Goal: Find specific page/section: Find specific page/section

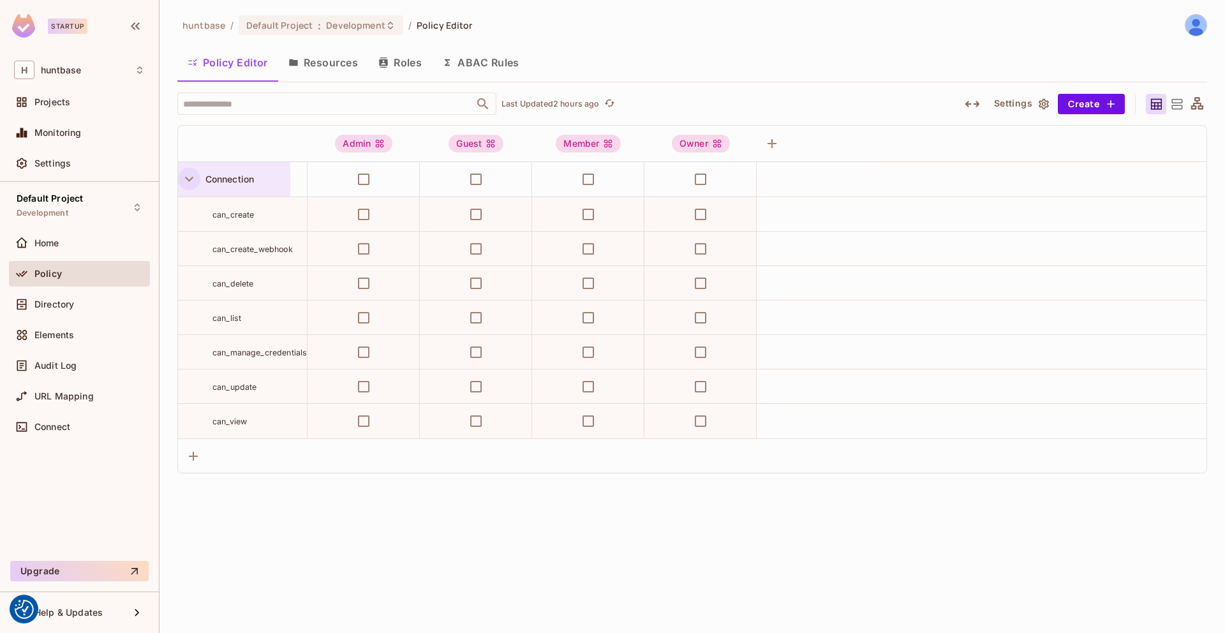
click at [184, 185] on icon "button" at bounding box center [189, 178] width 17 height 17
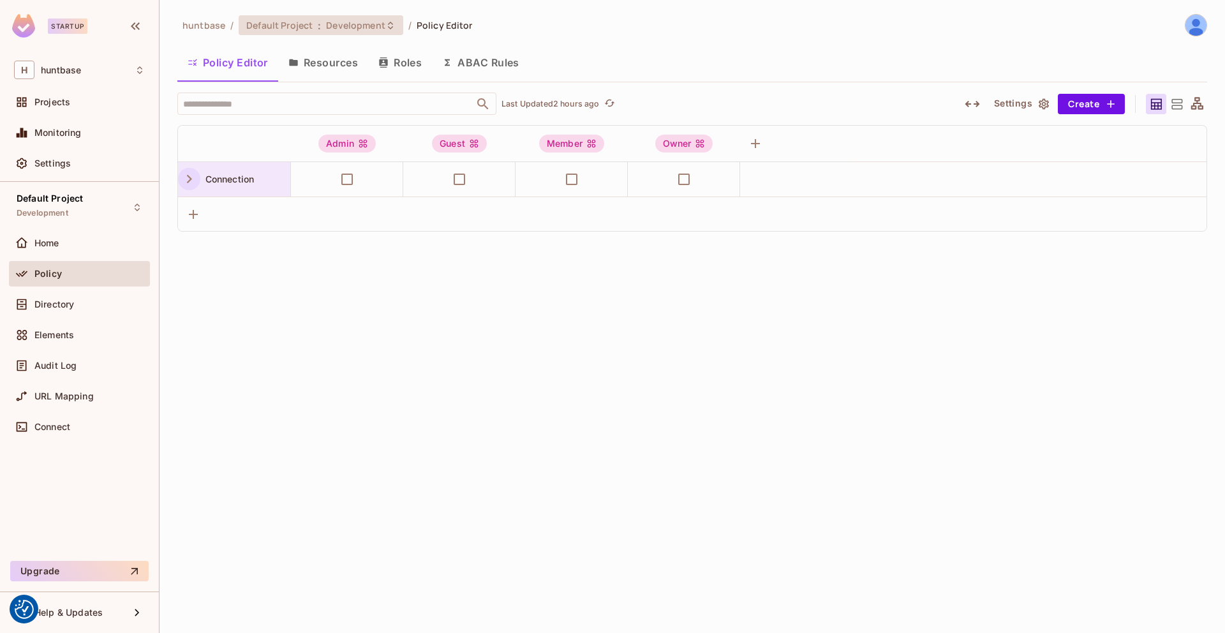
click at [293, 31] on span "Default Project" at bounding box center [279, 25] width 66 height 12
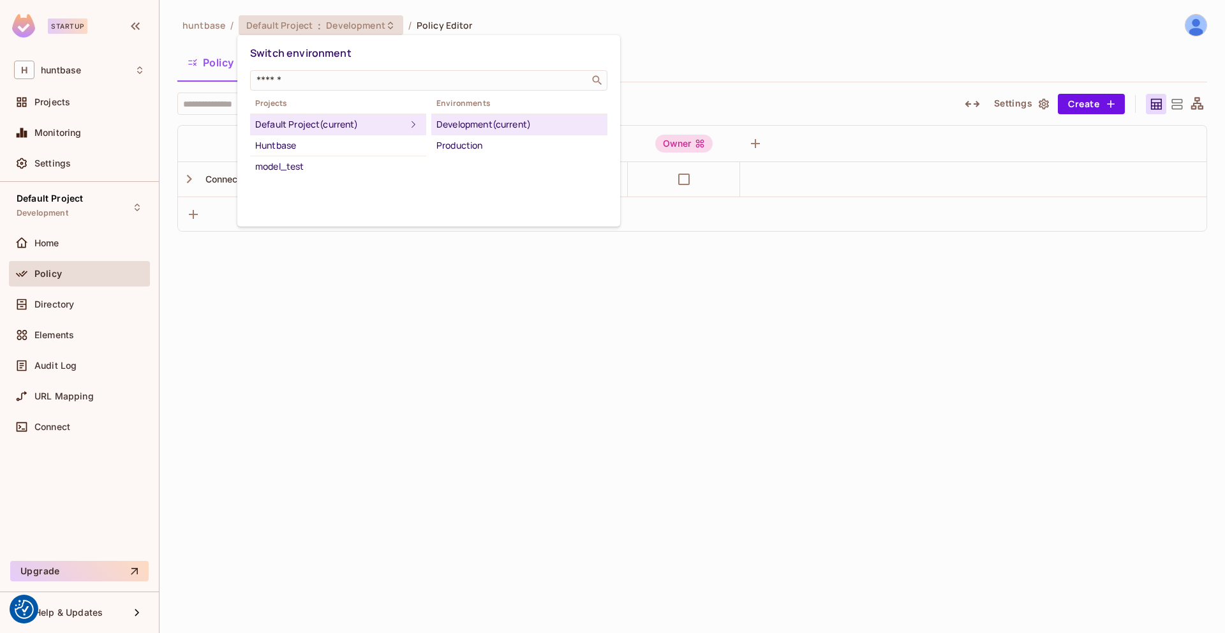
click at [293, 31] on div at bounding box center [612, 316] width 1225 height 633
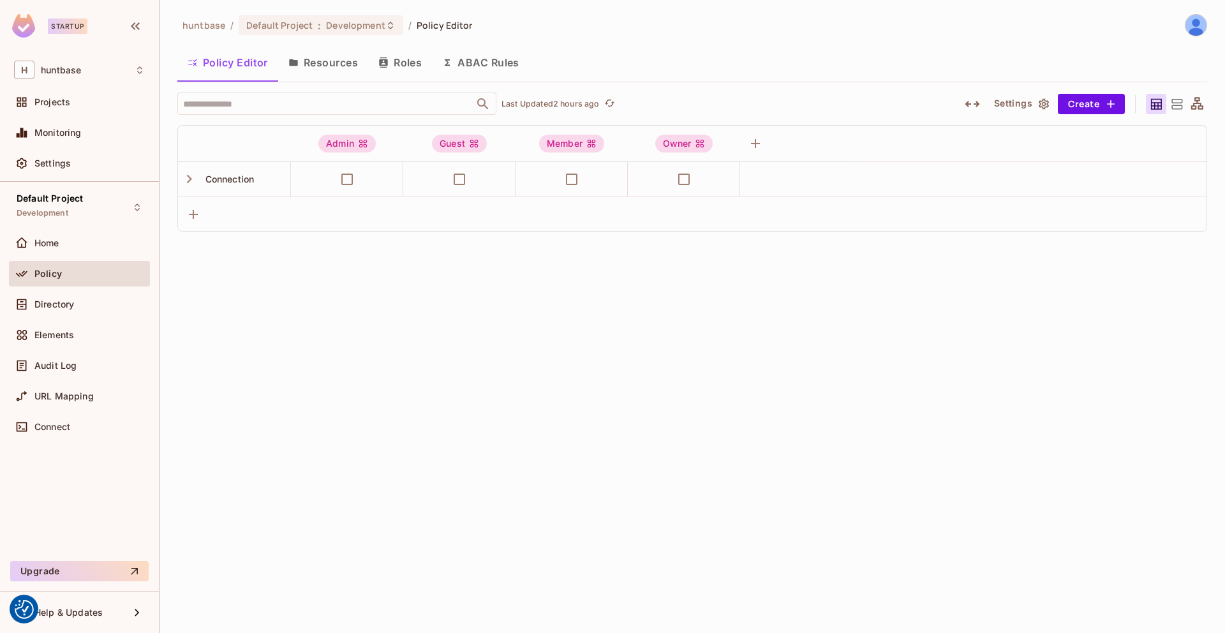
click at [279, 286] on div "huntbase / Default Project : Development / Policy Editor Policy Editor Resource…" at bounding box center [691, 316] width 1065 height 633
click at [52, 273] on span "Policy" at bounding box center [47, 274] width 27 height 10
click at [69, 288] on div "Policy" at bounding box center [79, 276] width 141 height 31
click at [67, 303] on span "Directory" at bounding box center [54, 304] width 40 height 10
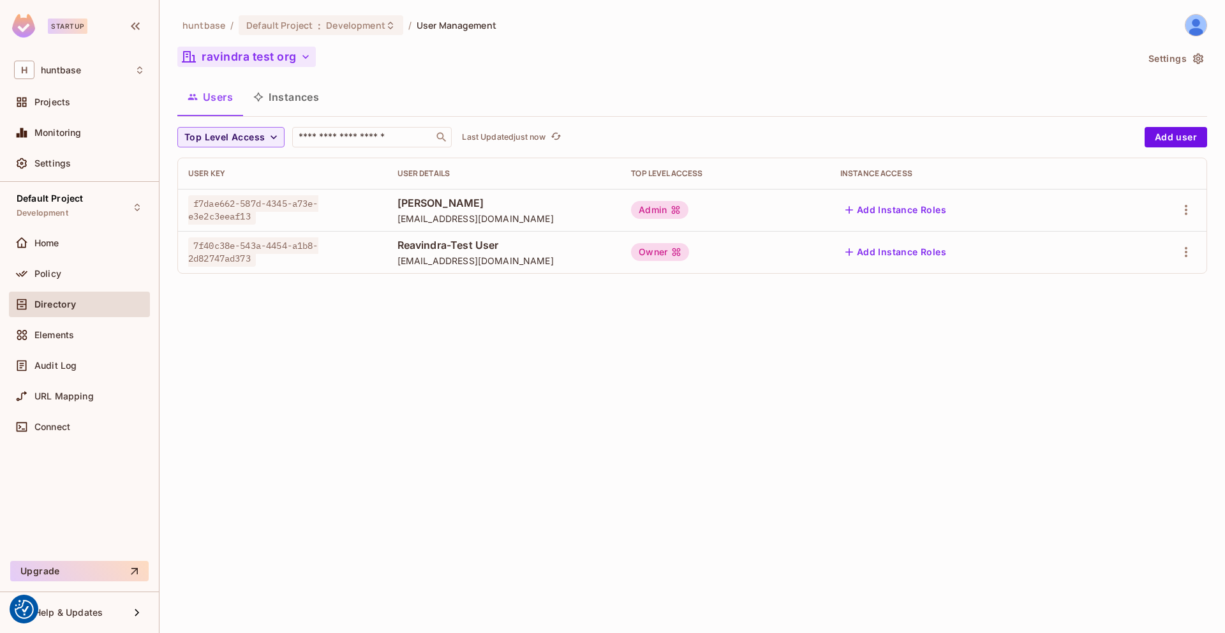
click at [221, 50] on button "ravindra test org" at bounding box center [246, 57] width 138 height 20
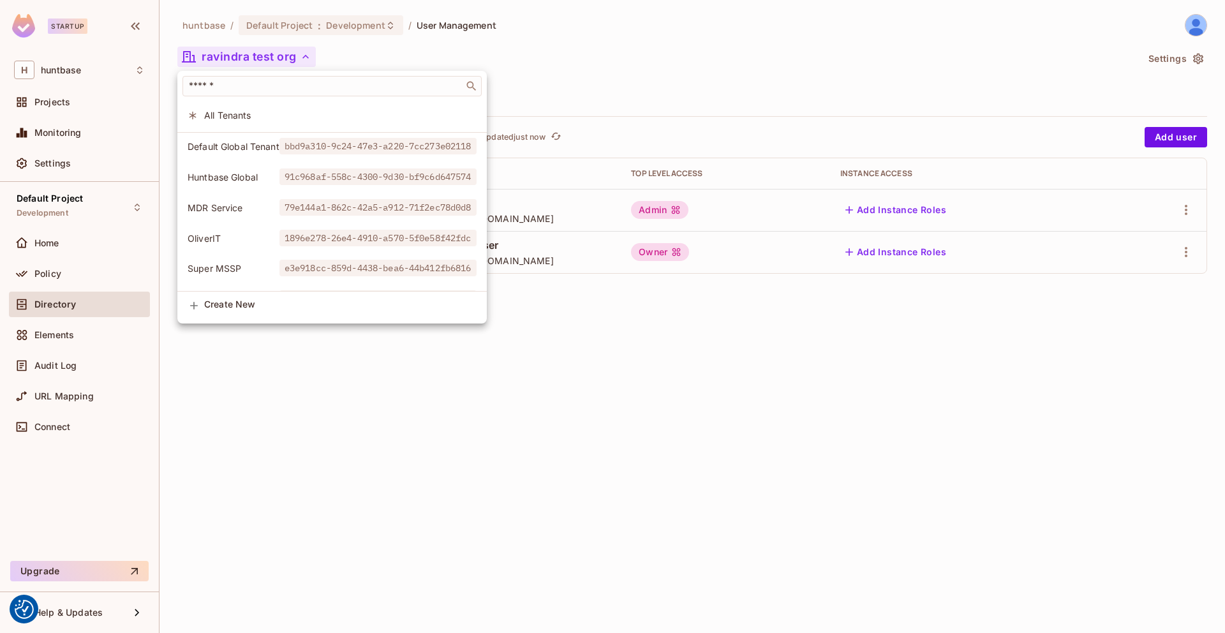
click at [212, 110] on span "All Tenants" at bounding box center [340, 115] width 272 height 12
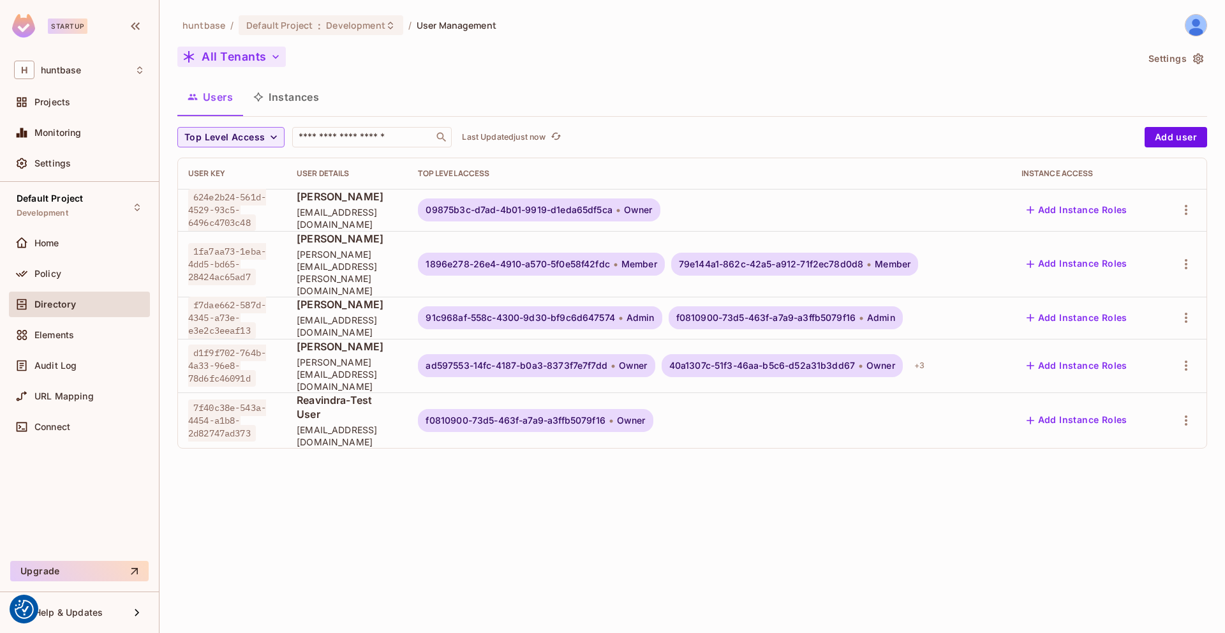
click at [255, 59] on button "All Tenants" at bounding box center [231, 57] width 108 height 20
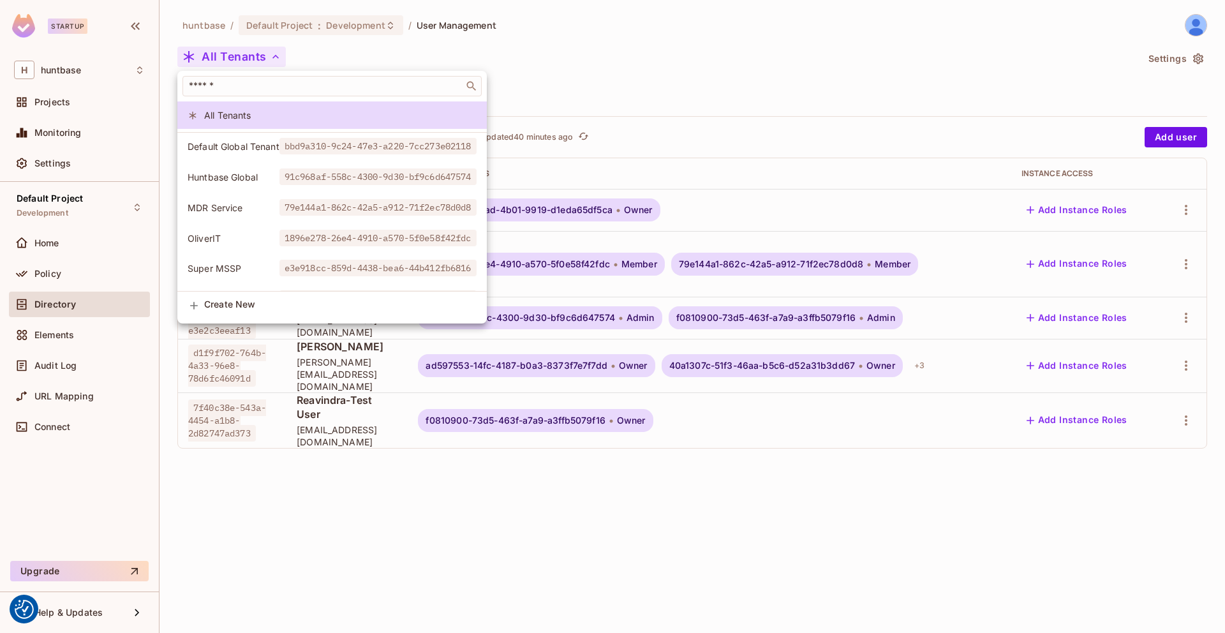
click at [351, 474] on div at bounding box center [612, 316] width 1225 height 633
